Goal: Information Seeking & Learning: Learn about a topic

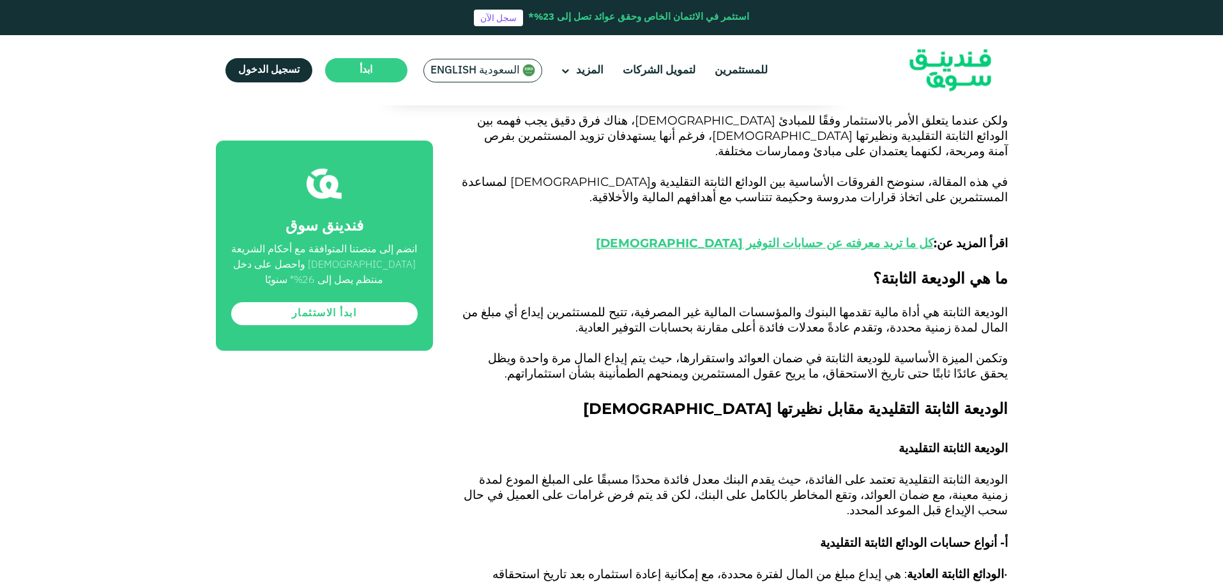
scroll to position [894, 0]
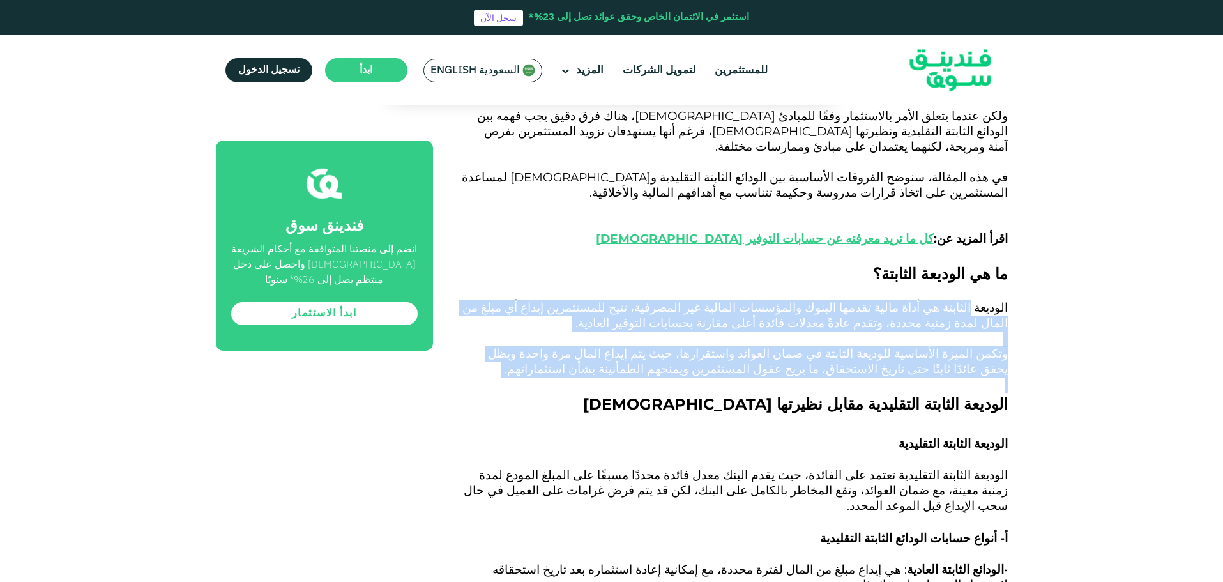
drag, startPoint x: 978, startPoint y: 243, endPoint x: 709, endPoint y: 310, distance: 277.7
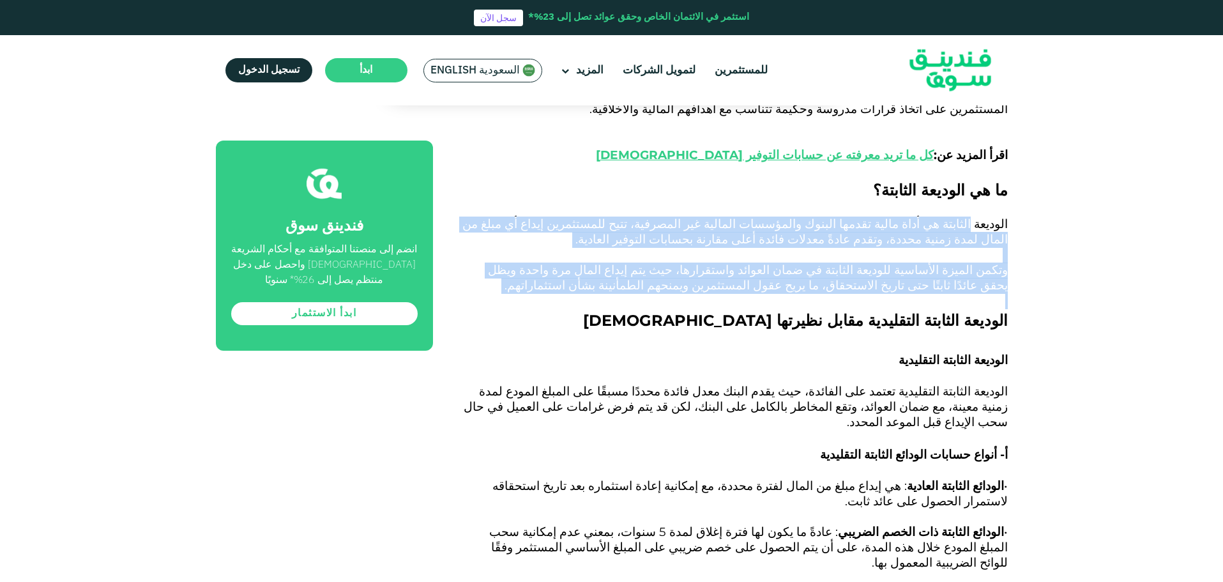
scroll to position [1150, 0]
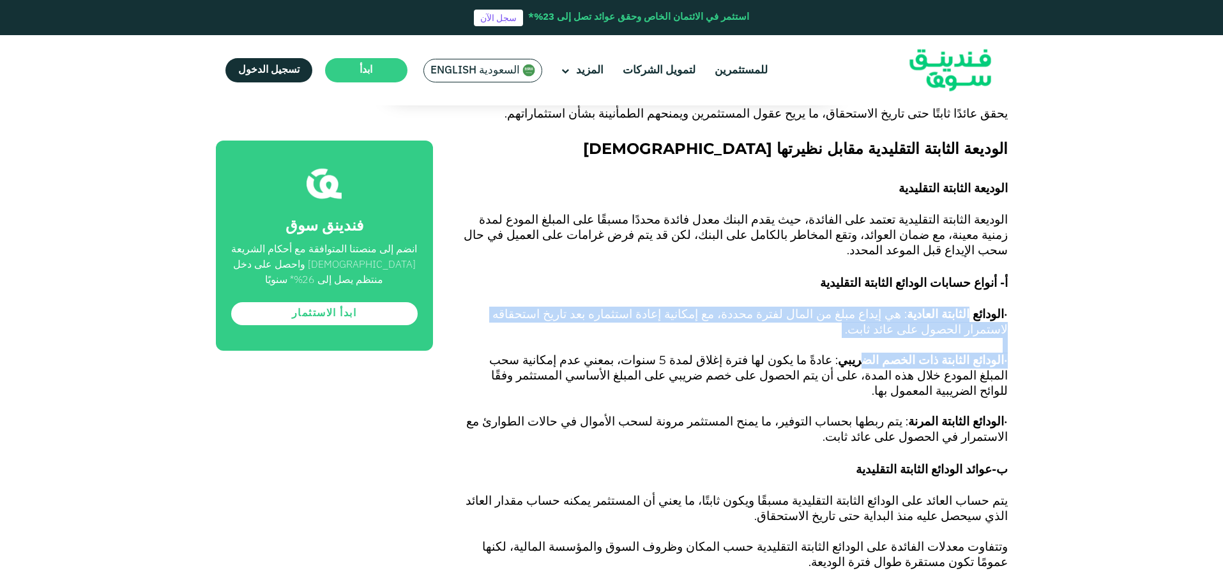
drag, startPoint x: 972, startPoint y: 225, endPoint x: 882, endPoint y: 254, distance: 94.6
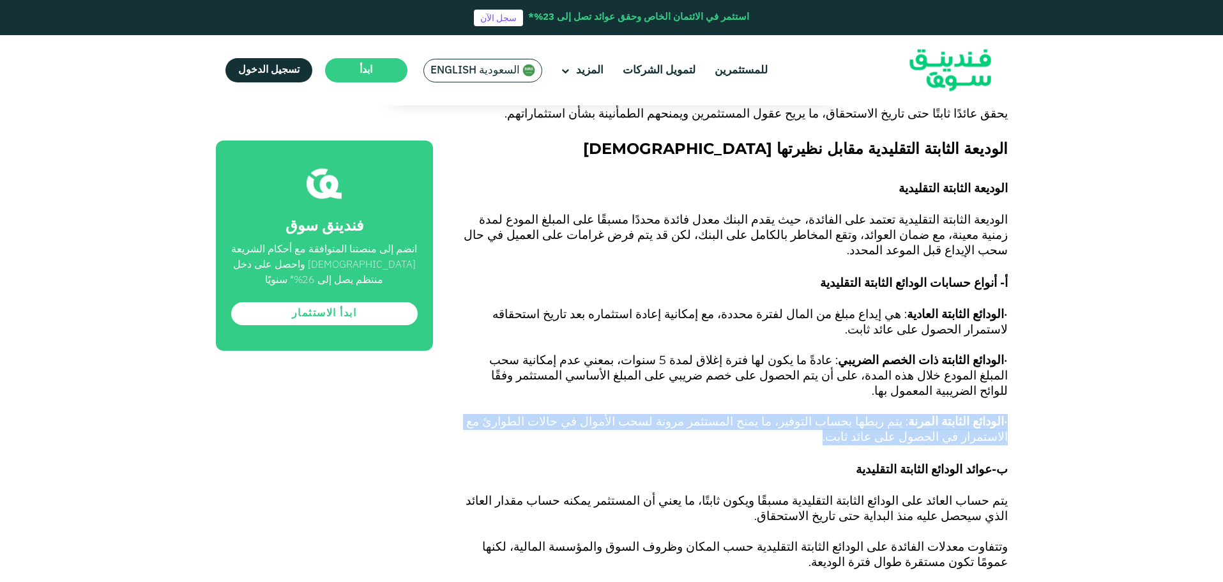
drag, startPoint x: 971, startPoint y: 296, endPoint x: 479, endPoint y: 315, distance: 492.9
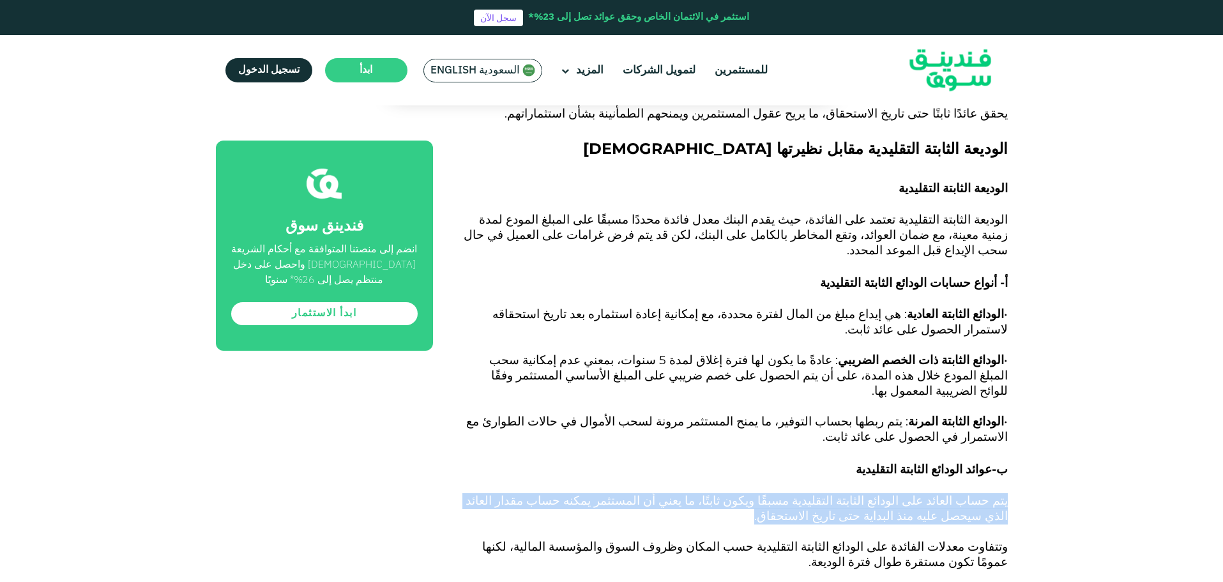
drag, startPoint x: 1008, startPoint y: 388, endPoint x: 689, endPoint y: 404, distance: 319.2
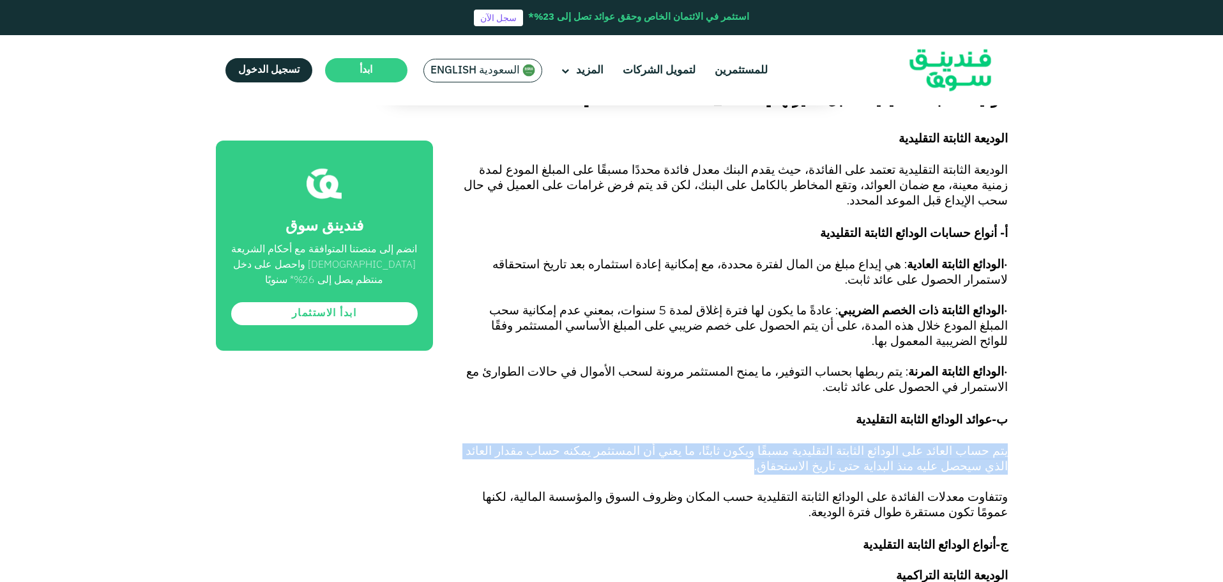
scroll to position [1278, 0]
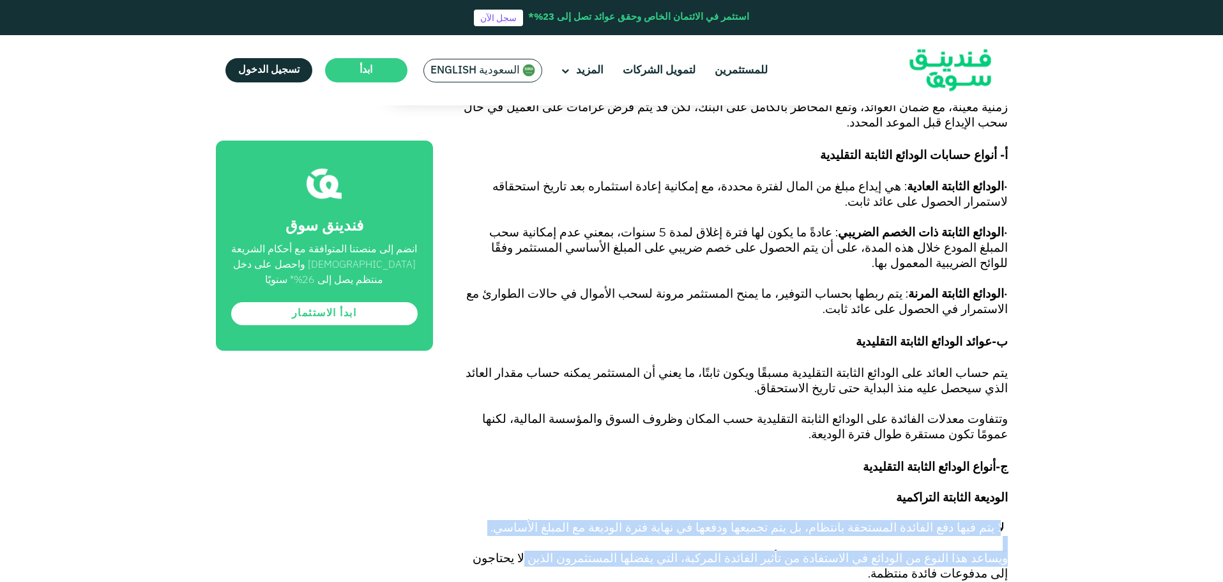
drag, startPoint x: 1000, startPoint y: 399, endPoint x: 641, endPoint y: 431, distance: 360.5
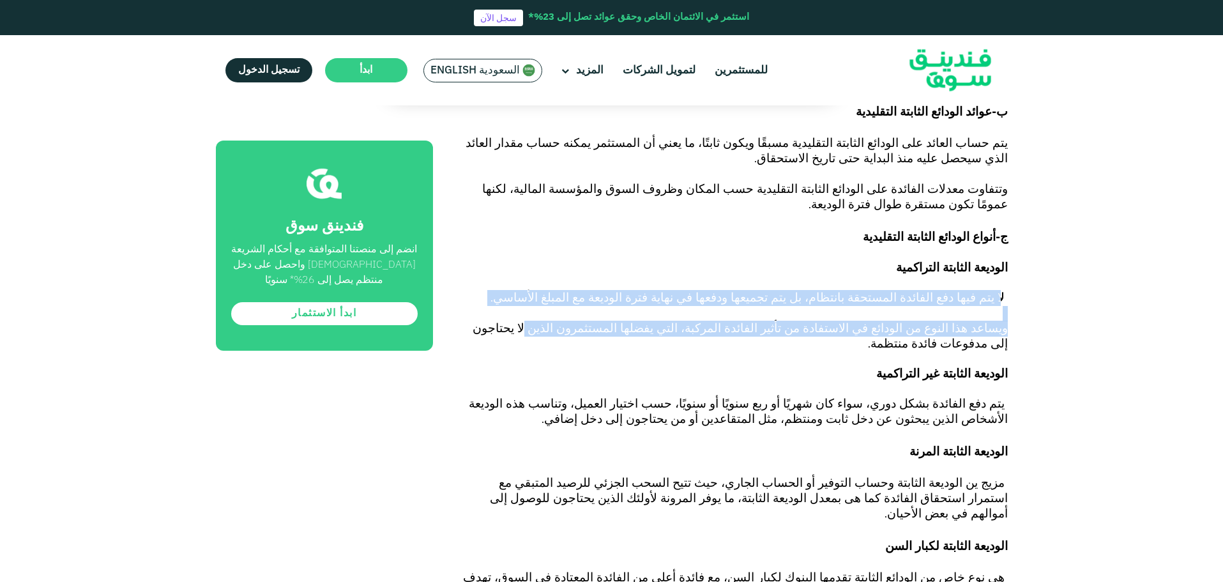
scroll to position [1533, 0]
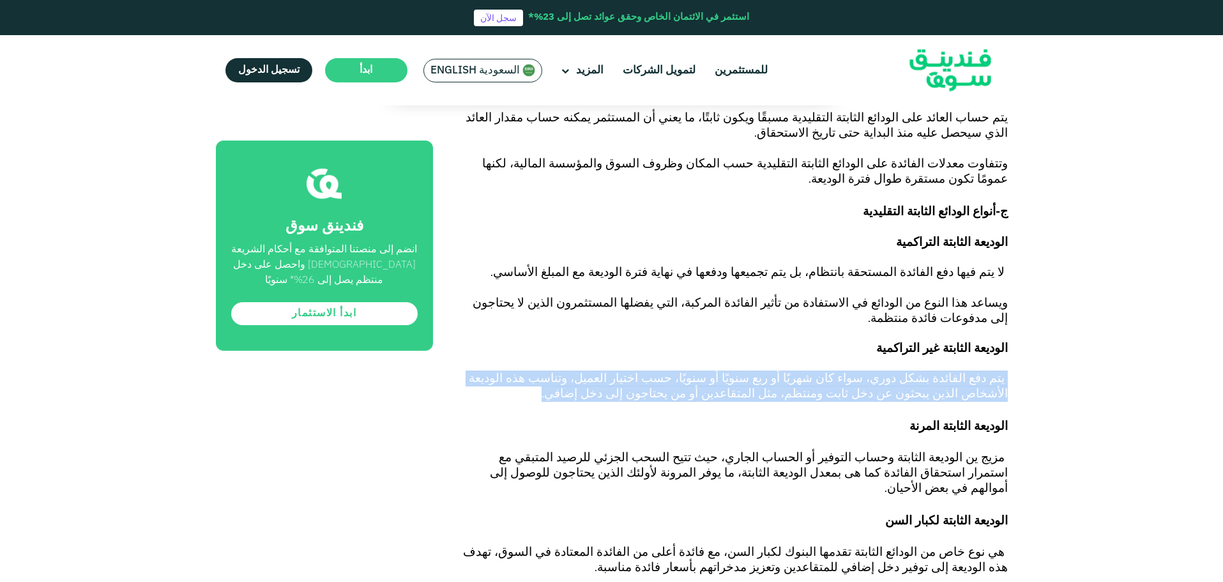
drag, startPoint x: 1011, startPoint y: 229, endPoint x: 765, endPoint y: 252, distance: 246.4
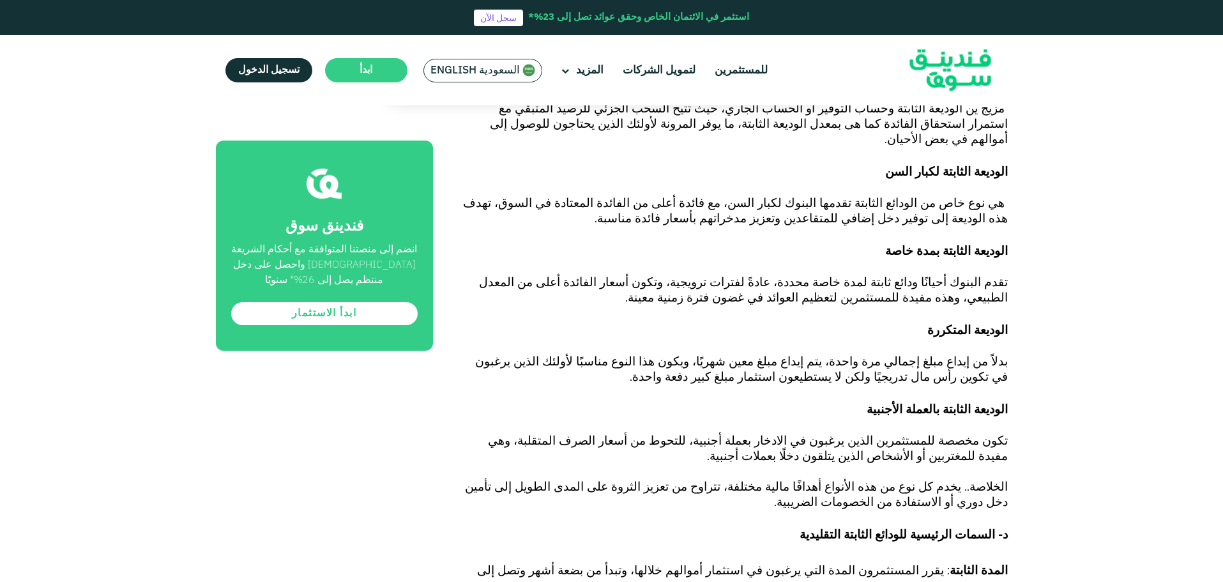
scroll to position [2108, 0]
